Goal: Transaction & Acquisition: Purchase product/service

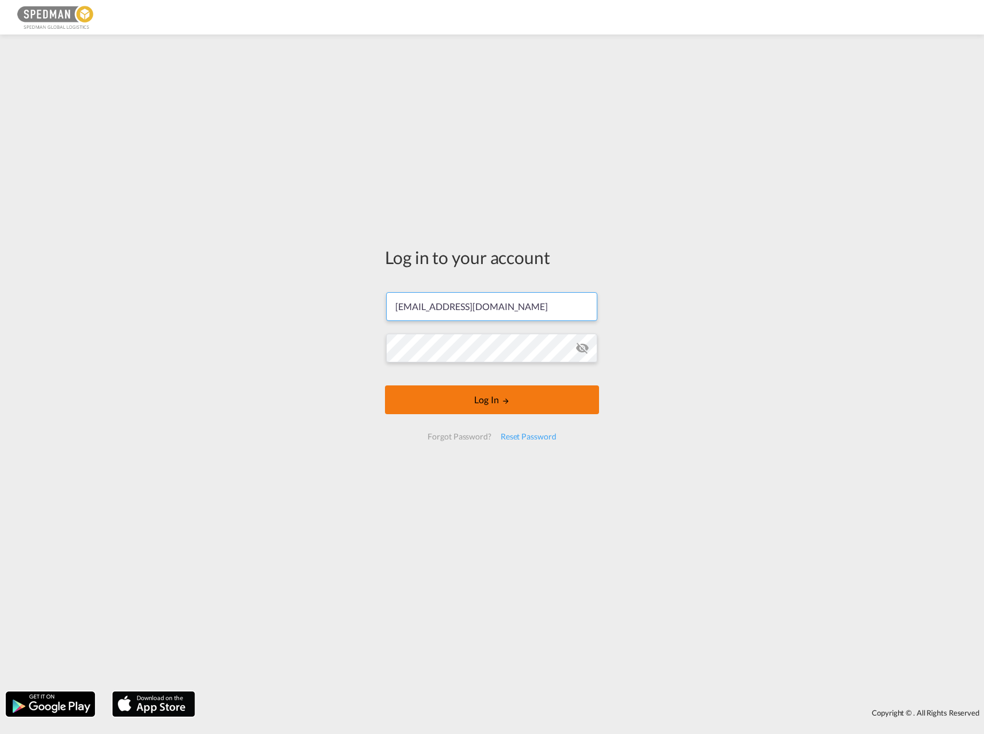
click at [525, 399] on button "Log In" at bounding box center [492, 399] width 214 height 29
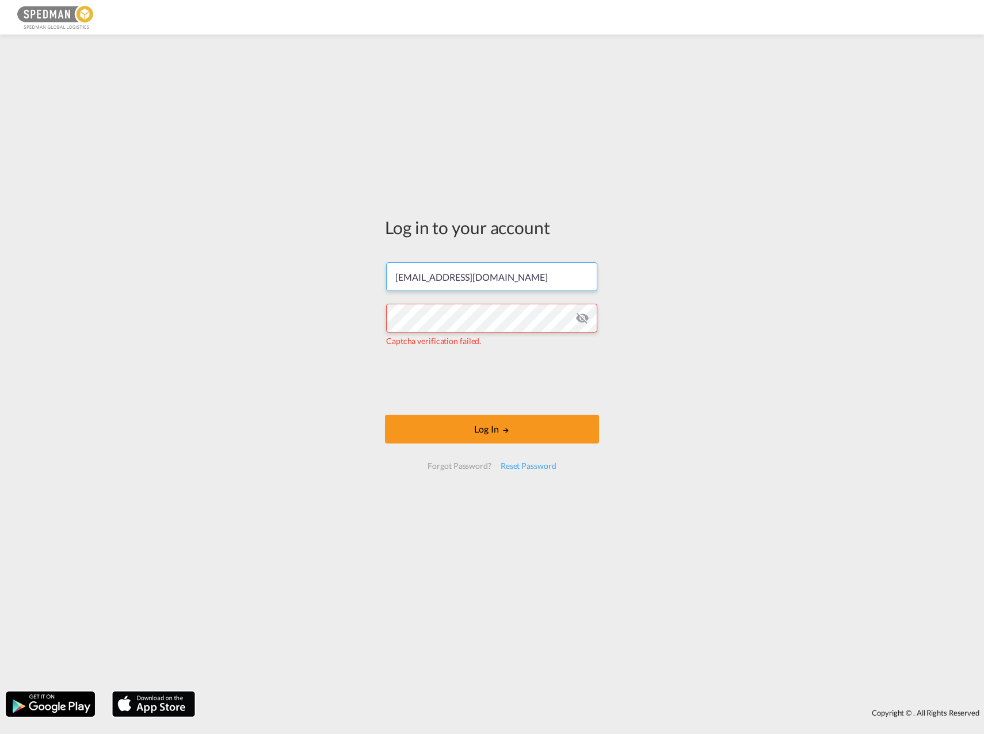
drag, startPoint x: 518, startPoint y: 272, endPoint x: 249, endPoint y: 293, distance: 270.1
click at [249, 293] on div "Log in to your account [EMAIL_ADDRESS][DOMAIN_NAME] Captcha verification failed…" at bounding box center [492, 362] width 984 height 645
paste input "text"
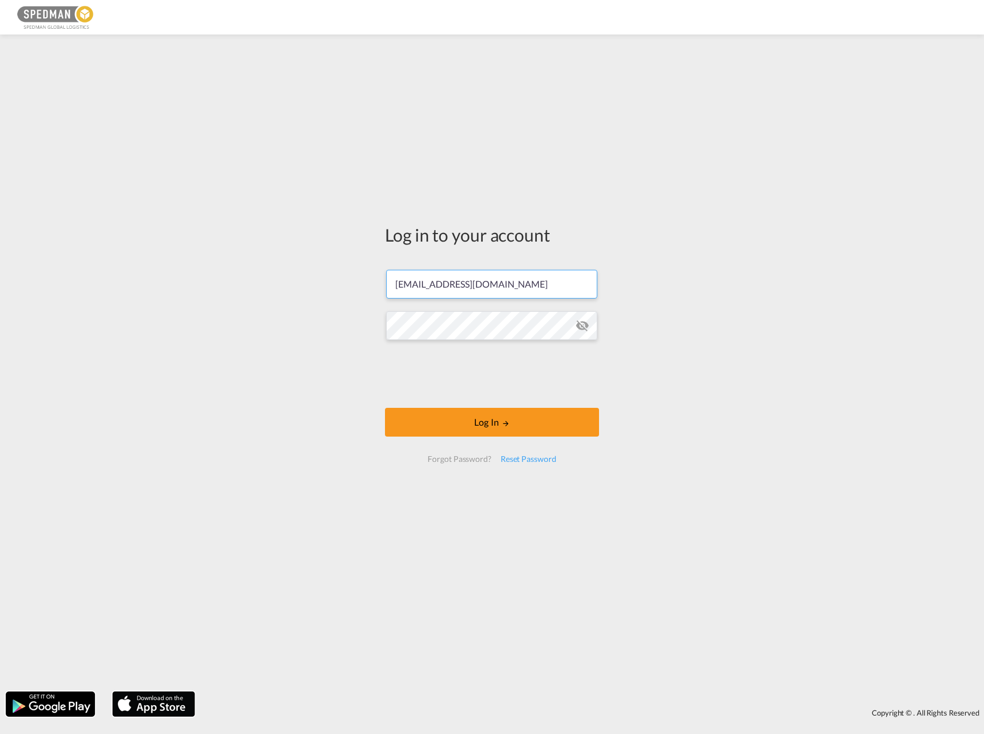
type input "[EMAIL_ADDRESS][DOMAIN_NAME]"
click at [346, 372] on div "Log in to your account [EMAIL_ADDRESS][DOMAIN_NAME] Log In Forgot Password? Res…" at bounding box center [492, 362] width 984 height 645
click at [478, 432] on button "Log In" at bounding box center [492, 422] width 214 height 29
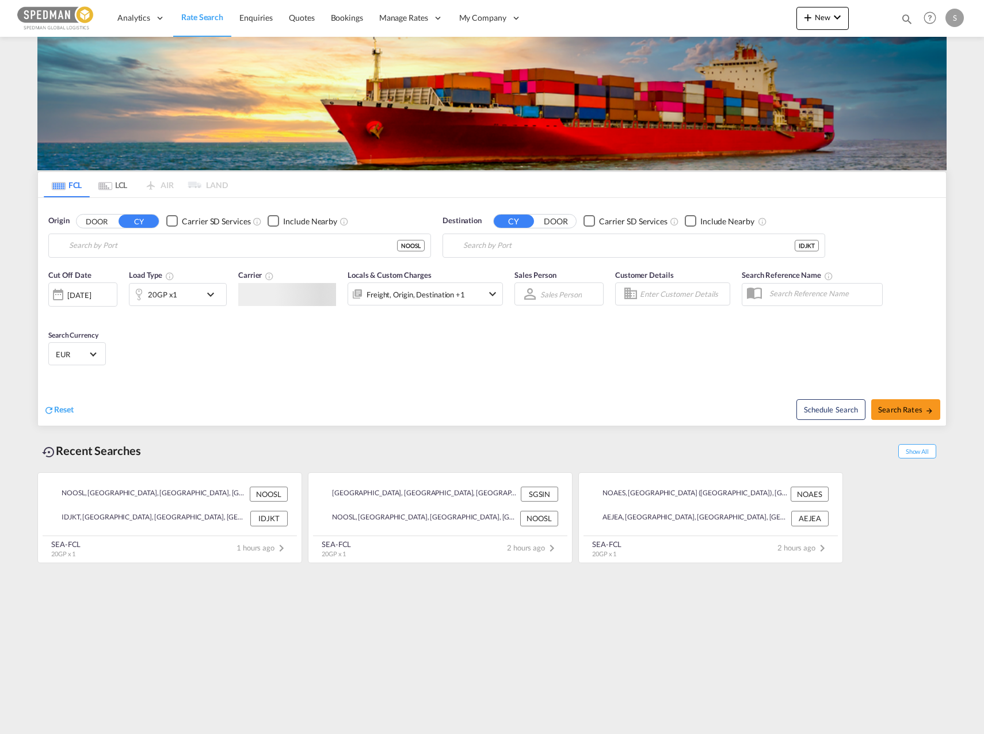
type input "[GEOGRAPHIC_DATA], NOOSL"
type input "[GEOGRAPHIC_DATA], [GEOGRAPHIC_DATA], IDJKT"
click at [419, 248] on button "Clear Input" at bounding box center [418, 245] width 17 height 17
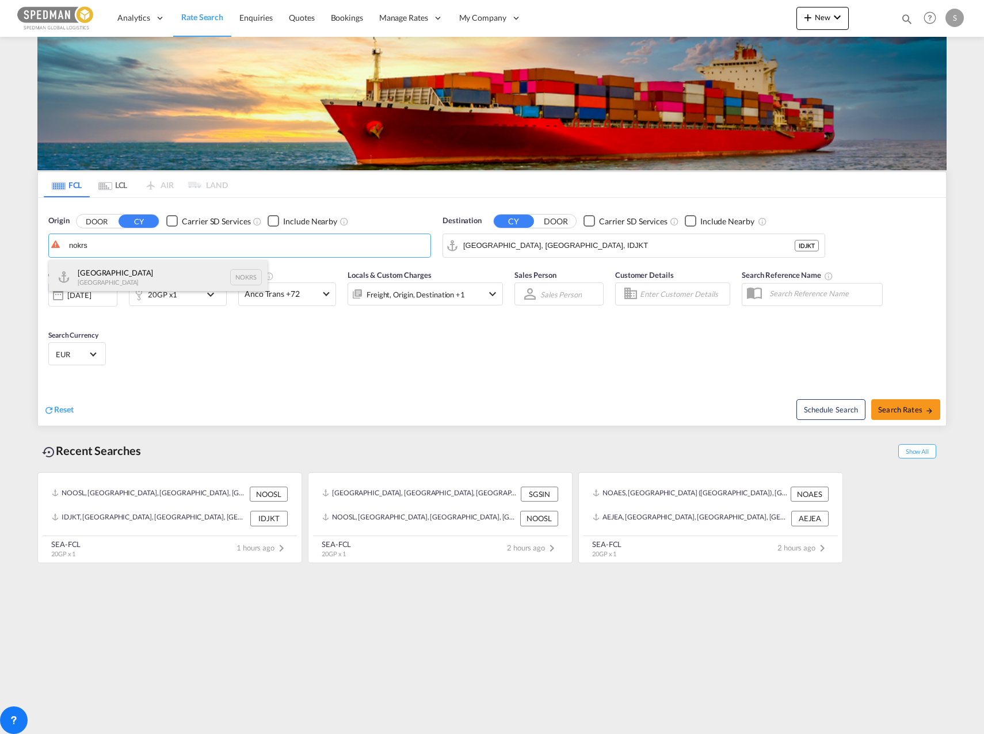
click at [213, 265] on div "Kristiansand [GEOGRAPHIC_DATA] NOKRS" at bounding box center [158, 277] width 219 height 35
type input "[GEOGRAPHIC_DATA], NOKRS"
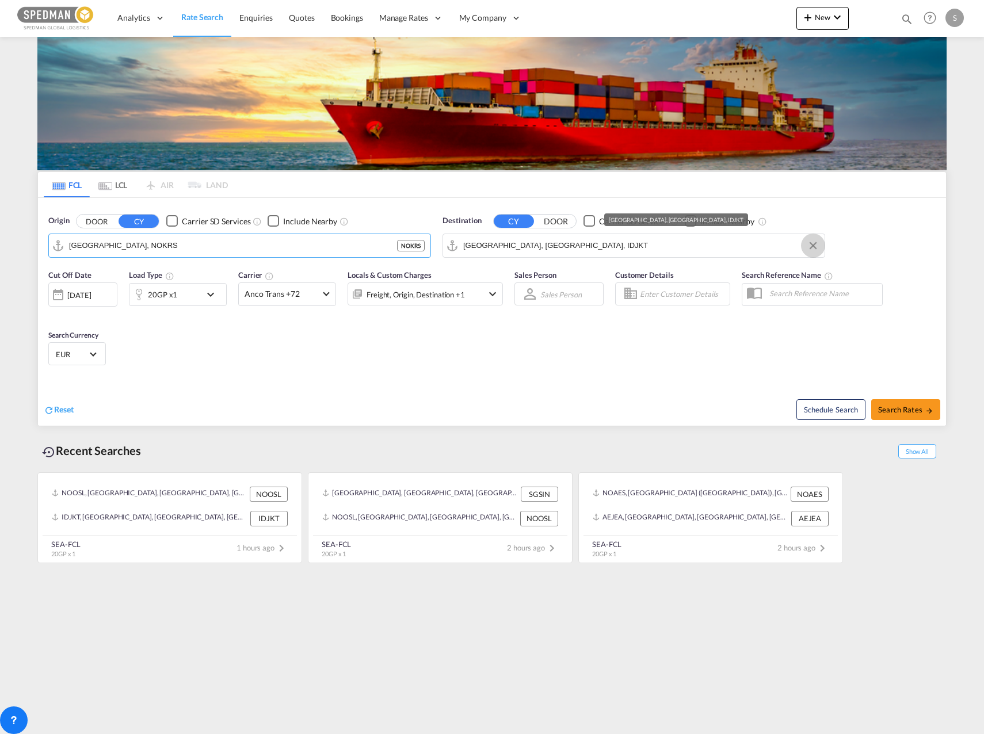
click at [815, 243] on button "Clear Input" at bounding box center [812, 245] width 17 height 17
click at [495, 240] on body "Analytics Dashboard Rate Search Enquiries Quotes Bookings" at bounding box center [492, 367] width 984 height 734
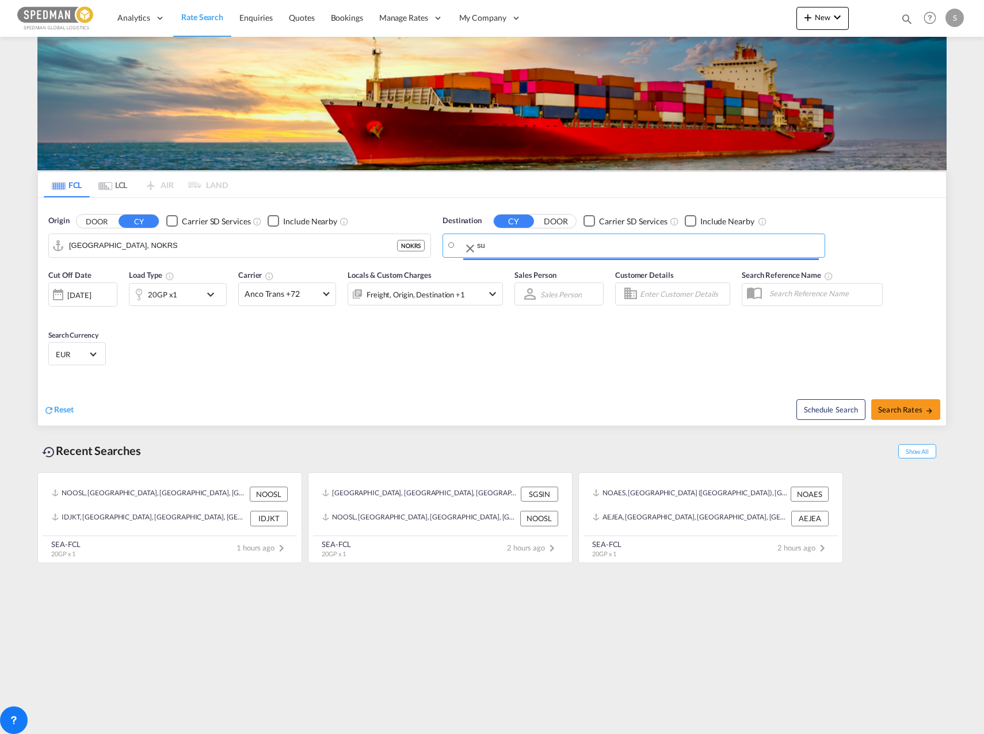
type input "s"
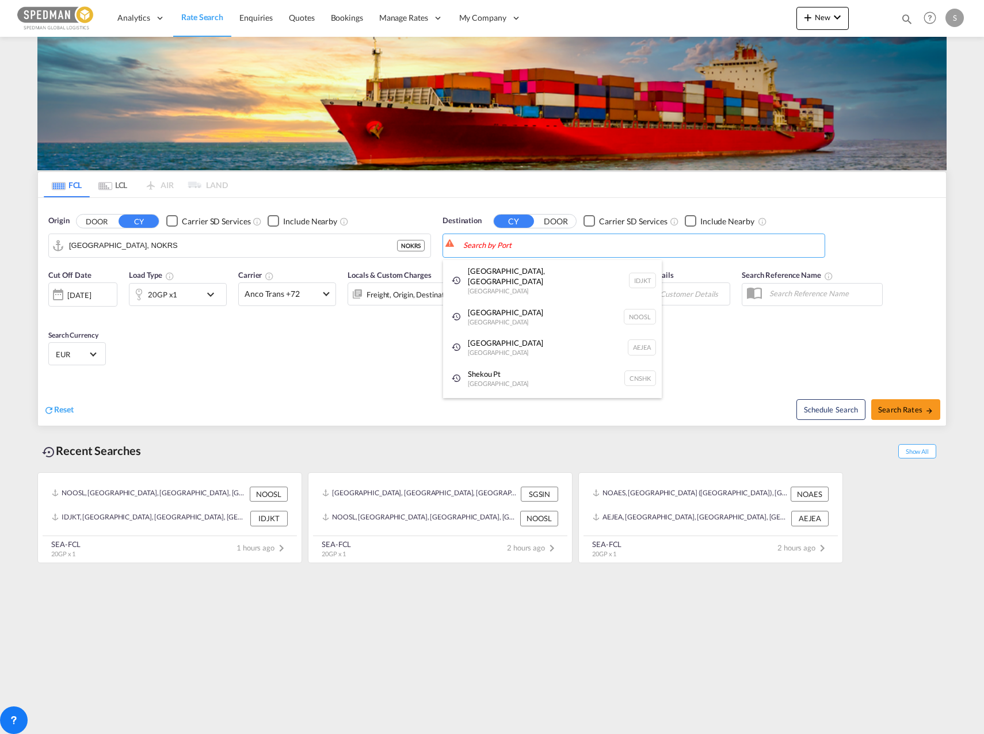
type input "Z"
type input "`"
type input "S"
type input "B"
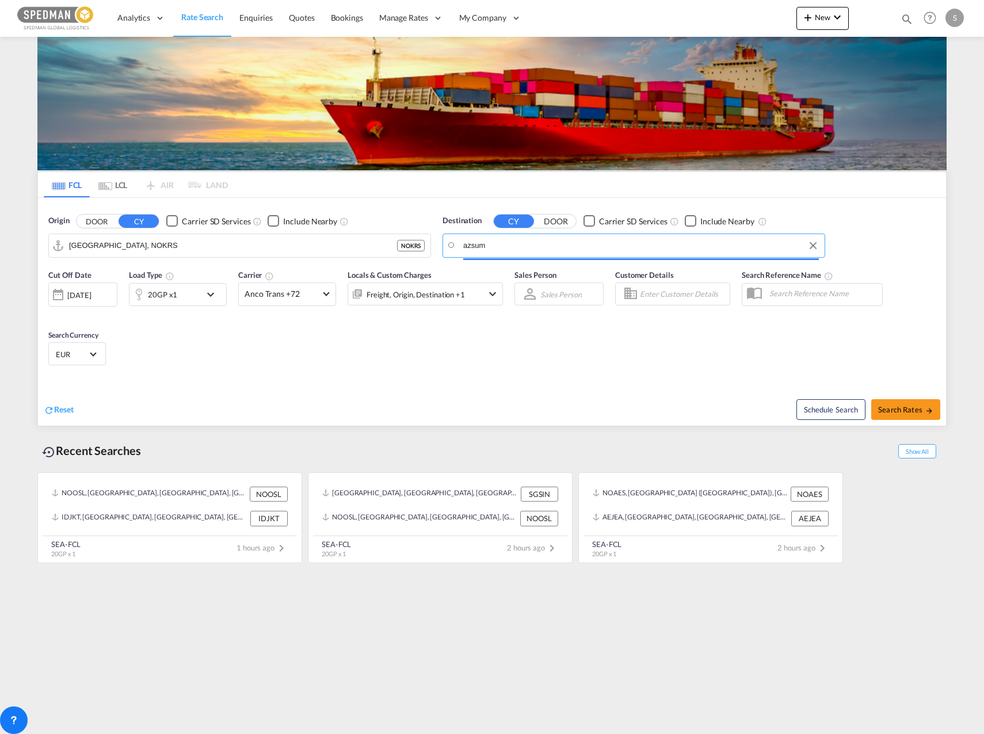
click at [511, 243] on input "azsum" at bounding box center [641, 245] width 356 height 17
type input "sumqayit"
drag, startPoint x: 554, startPoint y: 242, endPoint x: 193, endPoint y: 253, distance: 360.9
click at [812, 240] on button "Clear Input" at bounding box center [812, 245] width 17 height 17
